Goal: Check status

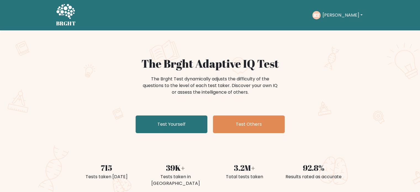
click at [329, 17] on button "[PERSON_NAME]" at bounding box center [342, 15] width 43 height 7
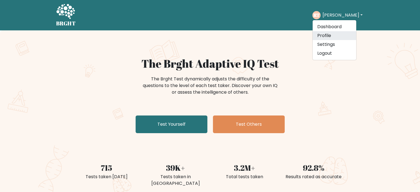
click at [330, 35] on link "Profile" at bounding box center [335, 35] width 44 height 9
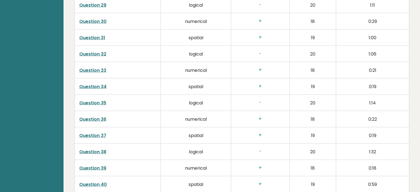
scroll to position [1448, 0]
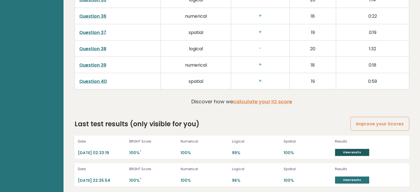
click at [358, 151] on link "View results" at bounding box center [352, 152] width 34 height 7
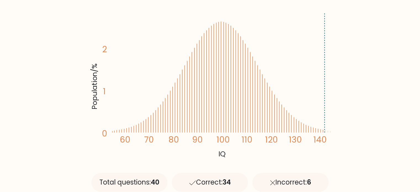
scroll to position [116, 0]
